Goal: Contribute content: Add original content to the website for others to see

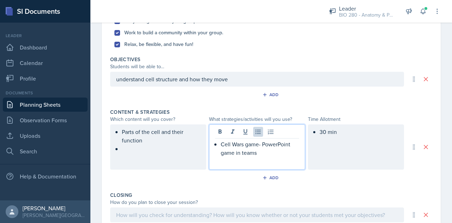
click at [255, 143] on p "Cell Wars game- PowerPoint game in teams" at bounding box center [259, 148] width 78 height 17
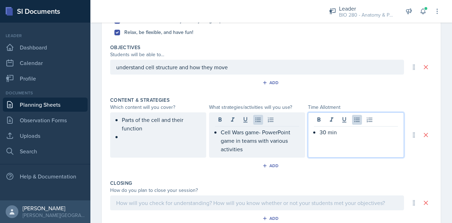
click at [322, 119] on div "30 min" at bounding box center [356, 134] width 96 height 45
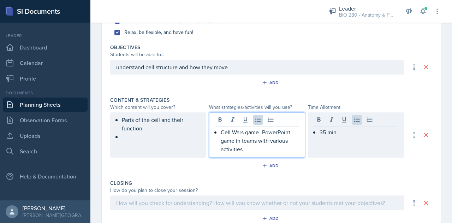
click at [244, 138] on p "Cell Wars game- PowerPoint game in teams with various activities" at bounding box center [259, 140] width 78 height 25
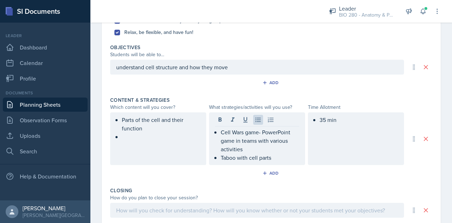
click at [340, 124] on div "35 min" at bounding box center [356, 138] width 96 height 53
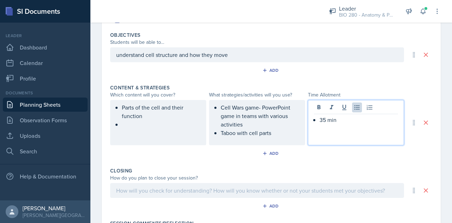
click at [340, 124] on div "35 min" at bounding box center [356, 122] width 96 height 45
click at [339, 118] on p "35 min" at bounding box center [358, 119] width 78 height 8
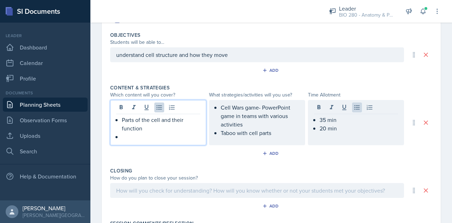
click at [128, 127] on ul "Parts of the cell and their function" at bounding box center [161, 127] width 78 height 25
click at [131, 185] on div at bounding box center [256, 190] width 293 height 15
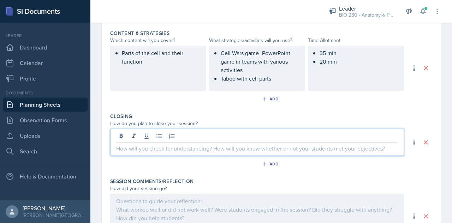
scroll to position [300, 0]
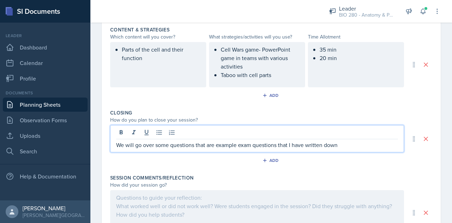
click at [147, 201] on div at bounding box center [256, 212] width 293 height 45
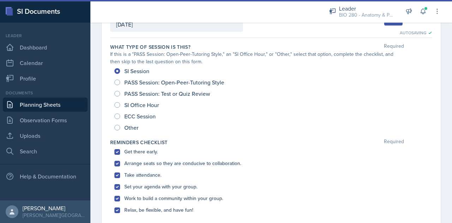
scroll to position [0, 0]
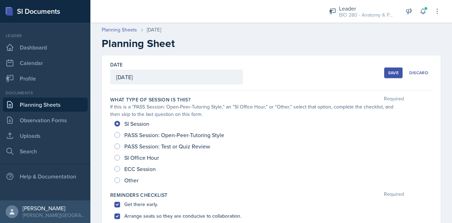
click at [388, 73] on div "Save" at bounding box center [393, 73] width 11 height 6
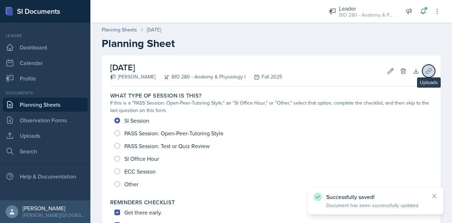
click at [425, 70] on icon at bounding box center [427, 70] width 5 height 5
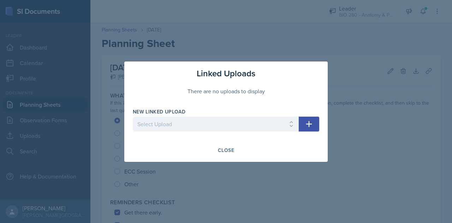
click at [313, 122] on button "button" at bounding box center [308, 123] width 20 height 15
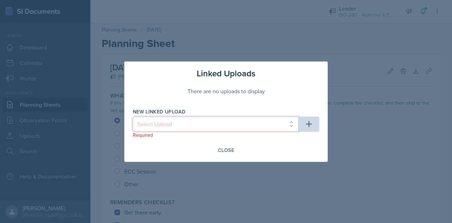
click at [260, 122] on select "Select Upload" at bounding box center [216, 123] width 166 height 15
click at [296, 125] on select "Select Upload" at bounding box center [216, 123] width 166 height 15
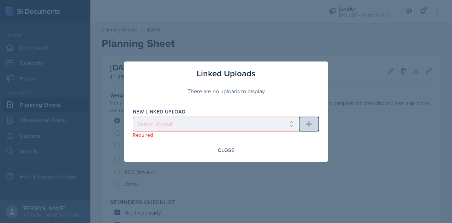
click at [315, 127] on button "button" at bounding box center [308, 123] width 20 height 15
click at [231, 147] on div "Close" at bounding box center [226, 150] width 16 height 6
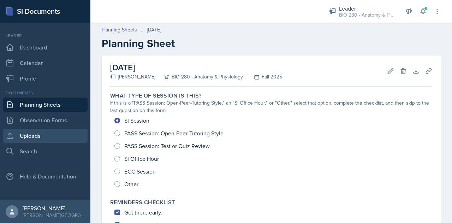
click at [46, 135] on link "Uploads" at bounding box center [45, 135] width 85 height 14
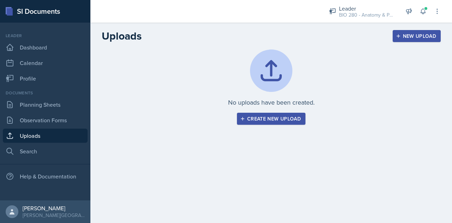
click at [286, 117] on div "Create new upload" at bounding box center [270, 119] width 59 height 6
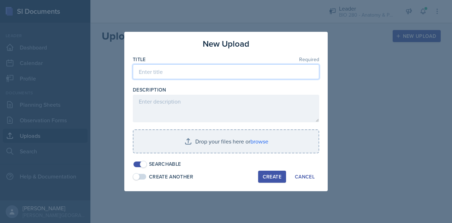
click at [162, 75] on input at bounding box center [226, 71] width 186 height 15
type input "Cell Wars game"
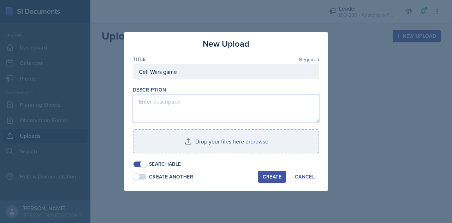
click at [158, 101] on textarea at bounding box center [226, 109] width 186 height 28
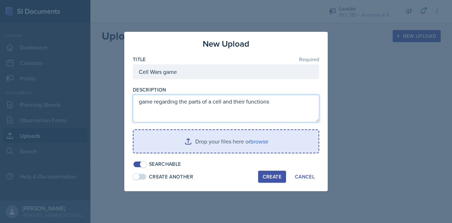
type textarea "game regarding the parts of a cell and their functions"
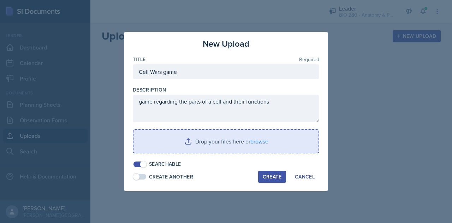
click at [187, 136] on input "file" at bounding box center [225, 141] width 185 height 23
click at [213, 141] on input "file" at bounding box center [225, 141] width 185 height 23
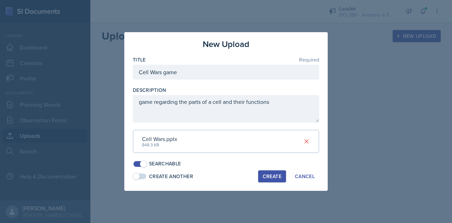
click at [274, 178] on div "Create" at bounding box center [271, 176] width 19 height 6
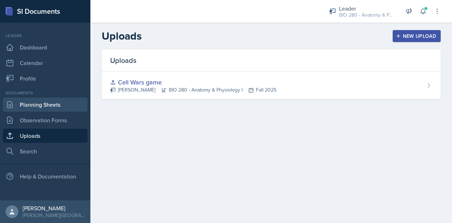
click at [40, 108] on link "Planning Sheets" at bounding box center [45, 104] width 85 height 14
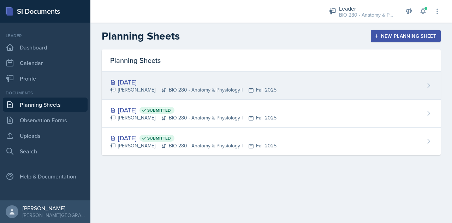
click at [200, 81] on div "[DATE]" at bounding box center [193, 82] width 166 height 10
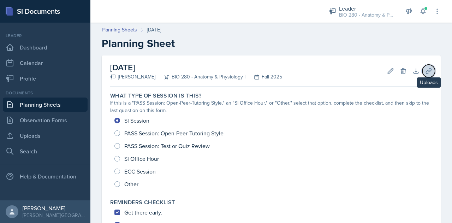
click at [425, 69] on icon at bounding box center [428, 70] width 7 height 7
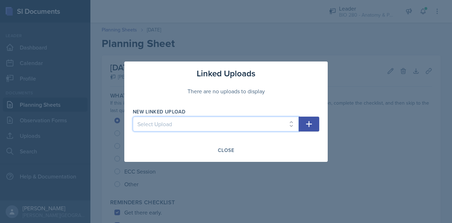
click at [240, 127] on select "Select Upload Cell Wars game" at bounding box center [216, 123] width 166 height 15
select select "f0cb79f7-ca44-4844-9d75-f8941f1a12af"
click at [133, 116] on select "Select Upload Cell Wars game" at bounding box center [216, 123] width 166 height 15
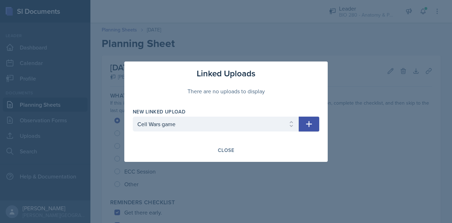
click at [314, 127] on button "button" at bounding box center [308, 123] width 20 height 15
select select
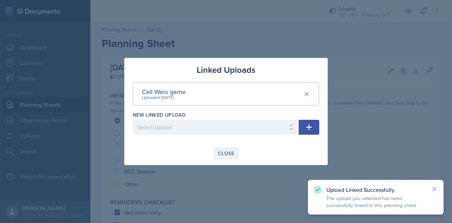
click at [228, 153] on div "Close" at bounding box center [226, 153] width 16 height 6
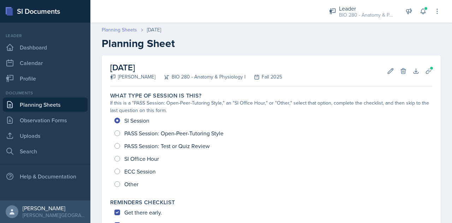
click at [117, 31] on link "Planning Sheets" at bounding box center [119, 29] width 35 height 7
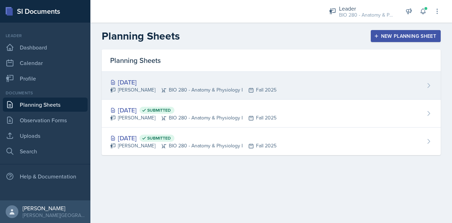
click at [421, 88] on div "[DATE] [PERSON_NAME] BIO 280 - Anatomy & Physiology I Fall 2025" at bounding box center [271, 86] width 339 height 28
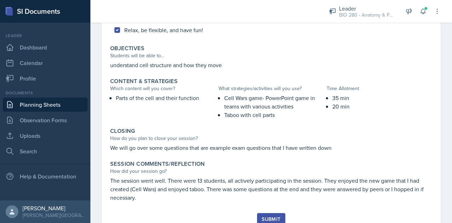
scroll to position [272, 0]
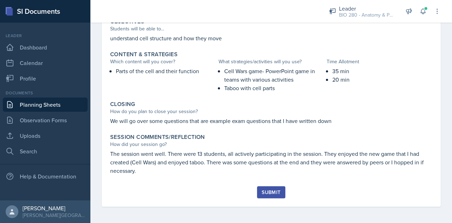
click at [265, 191] on div "Submit" at bounding box center [270, 192] width 19 height 6
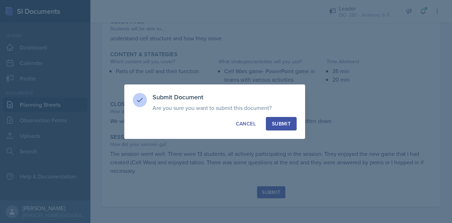
click at [284, 123] on div "Submit" at bounding box center [281, 123] width 19 height 7
radio input "true"
